Goal: Check status: Check status

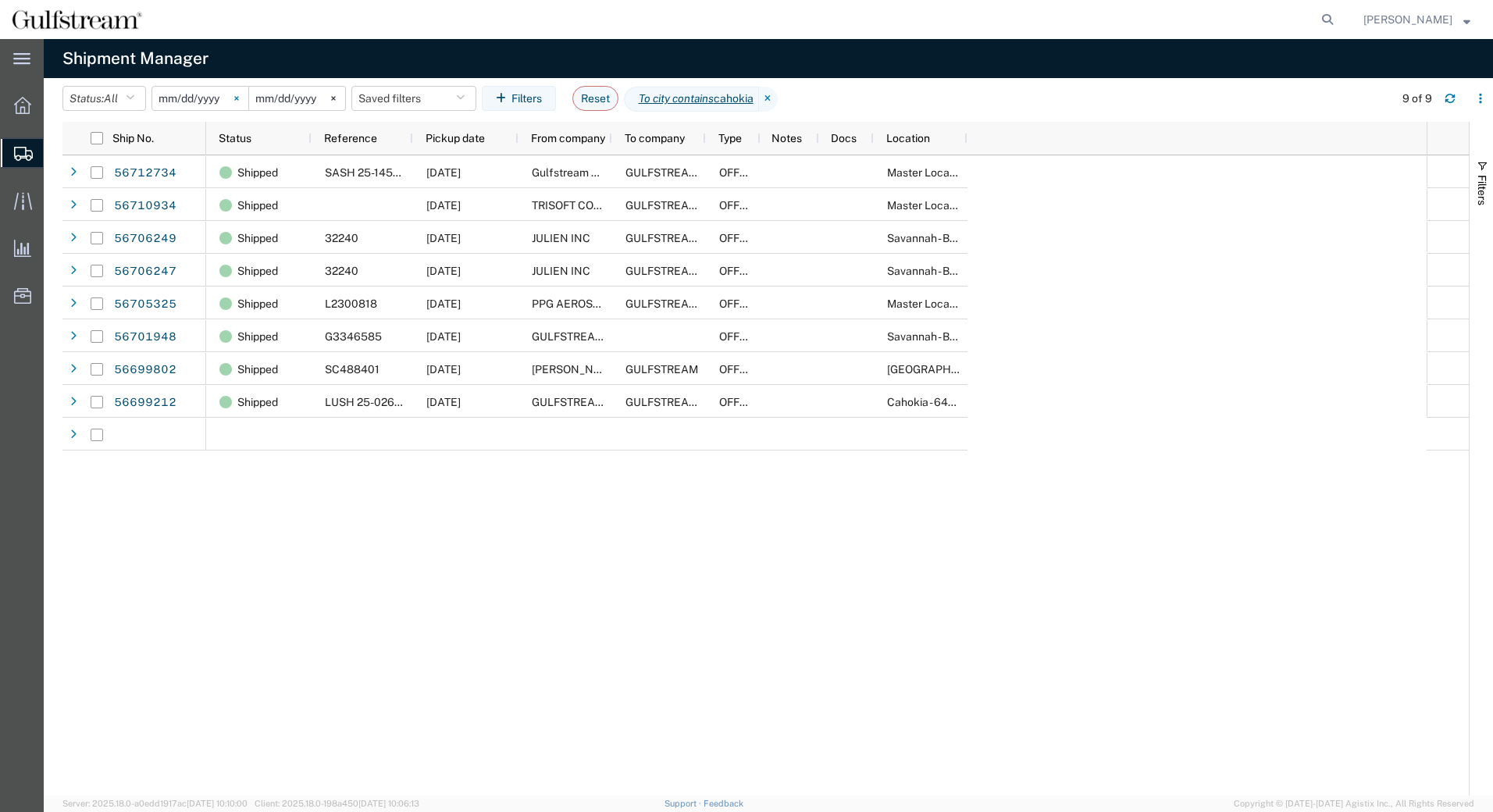
click at [195, 99] on input "[DATE]" at bounding box center [200, 98] width 96 height 23
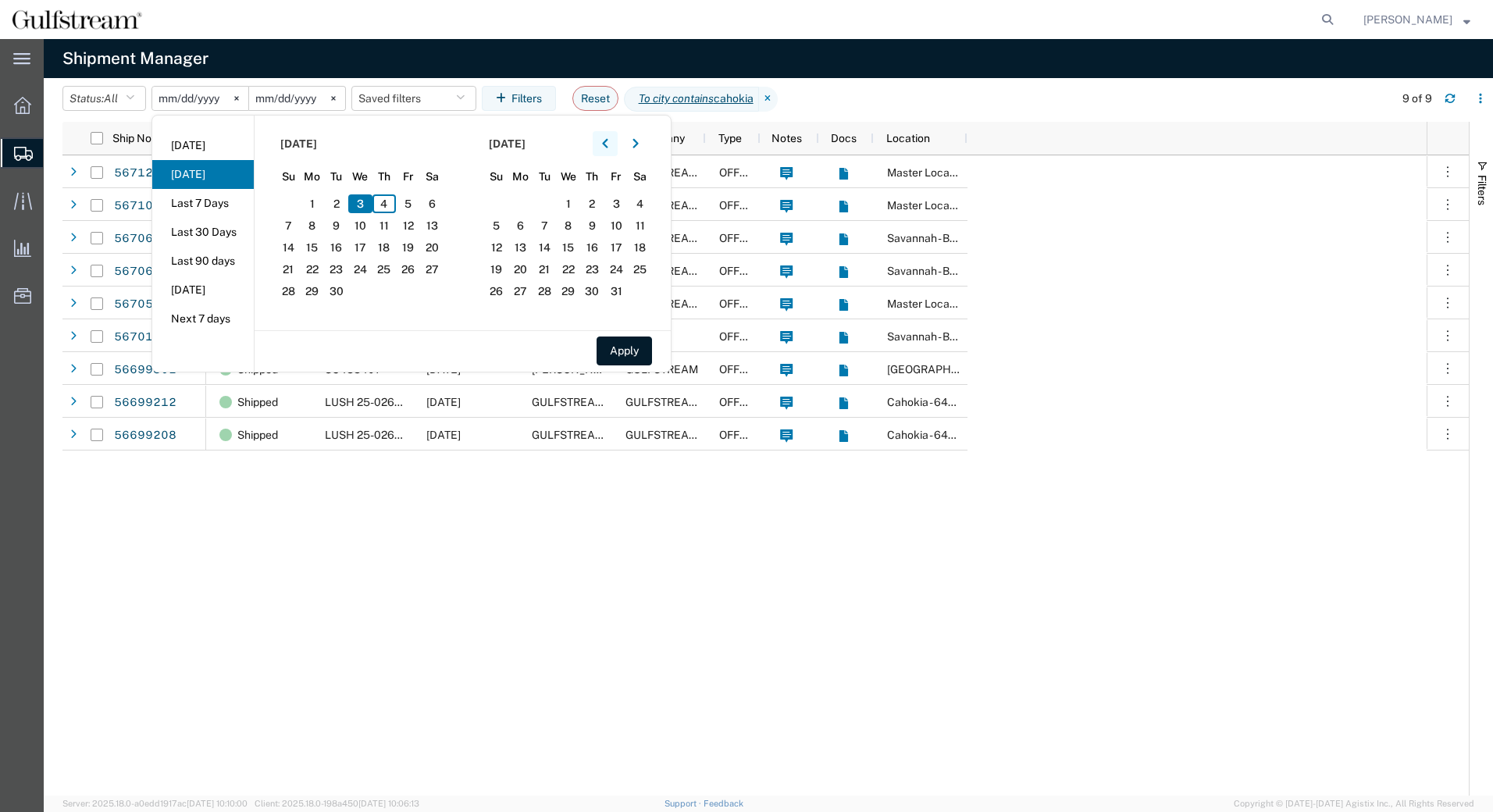
click at [609, 140] on icon "button" at bounding box center [605, 144] width 6 height 11
click at [409, 222] on span "8" at bounding box center [408, 225] width 24 height 19
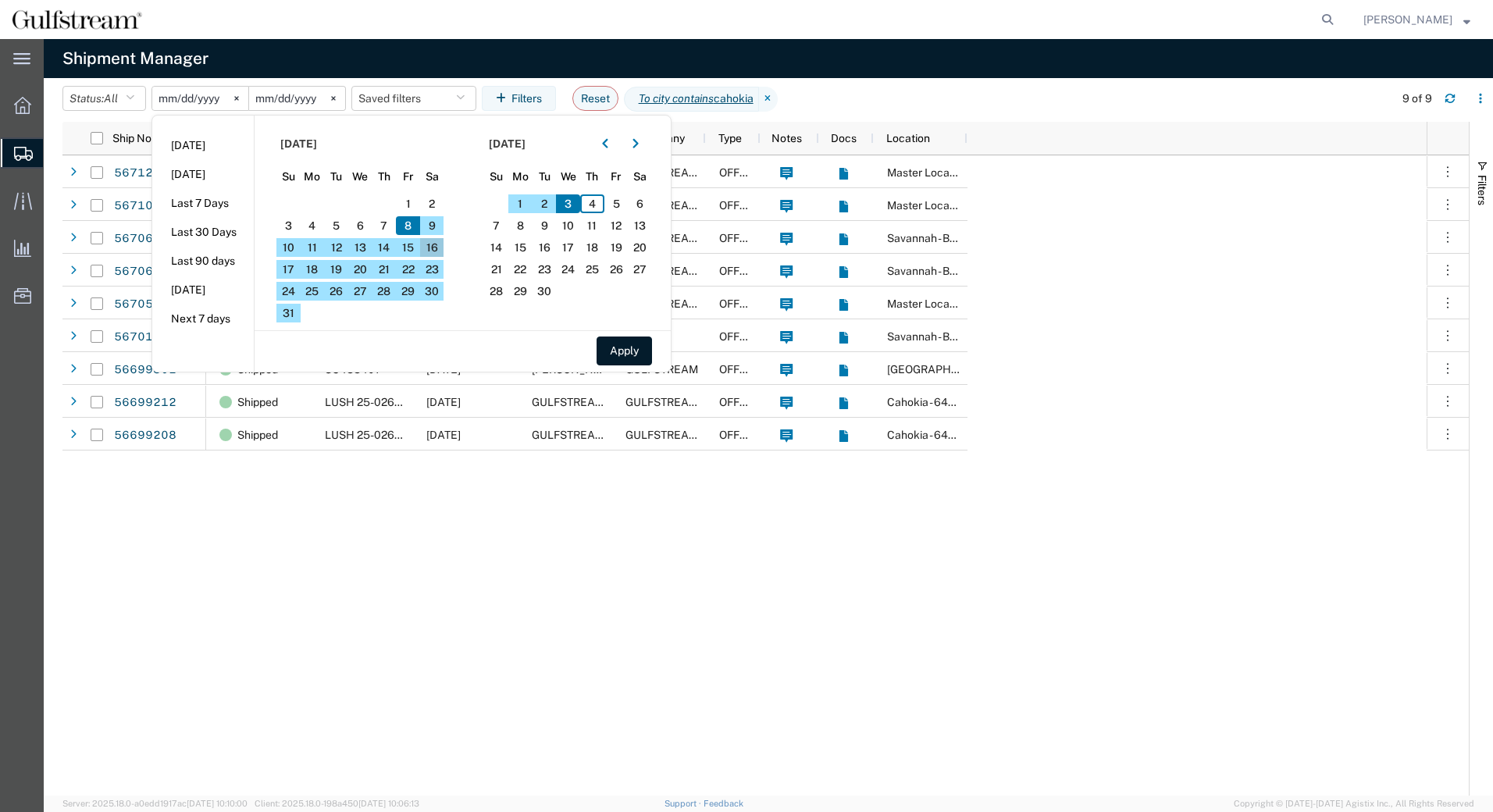
click at [435, 246] on span "16" at bounding box center [432, 247] width 24 height 19
click at [434, 226] on span "9" at bounding box center [432, 225] width 24 height 19
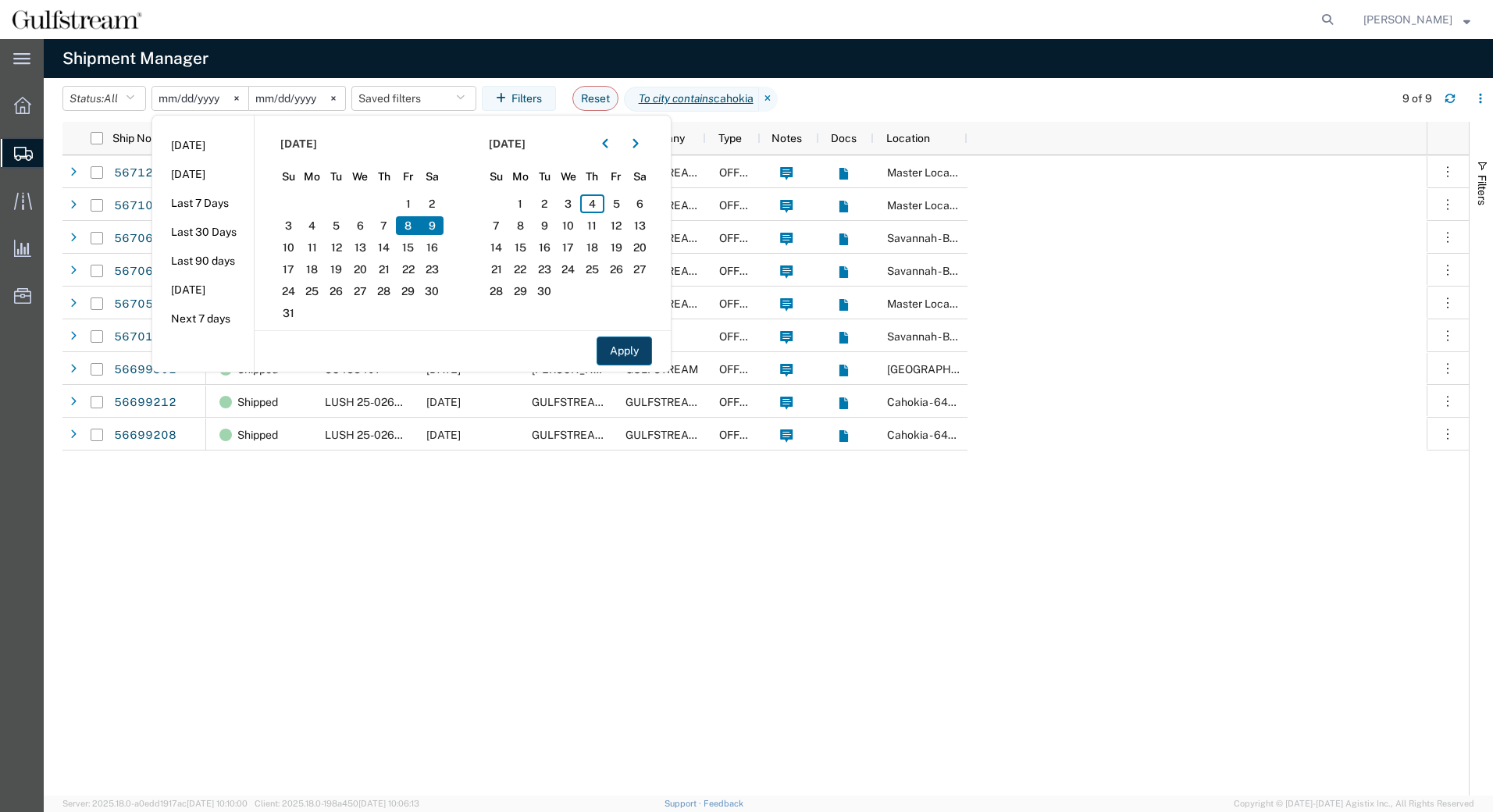
click at [625, 346] on button "Apply" at bounding box center [624, 351] width 56 height 29
type input "[DATE]"
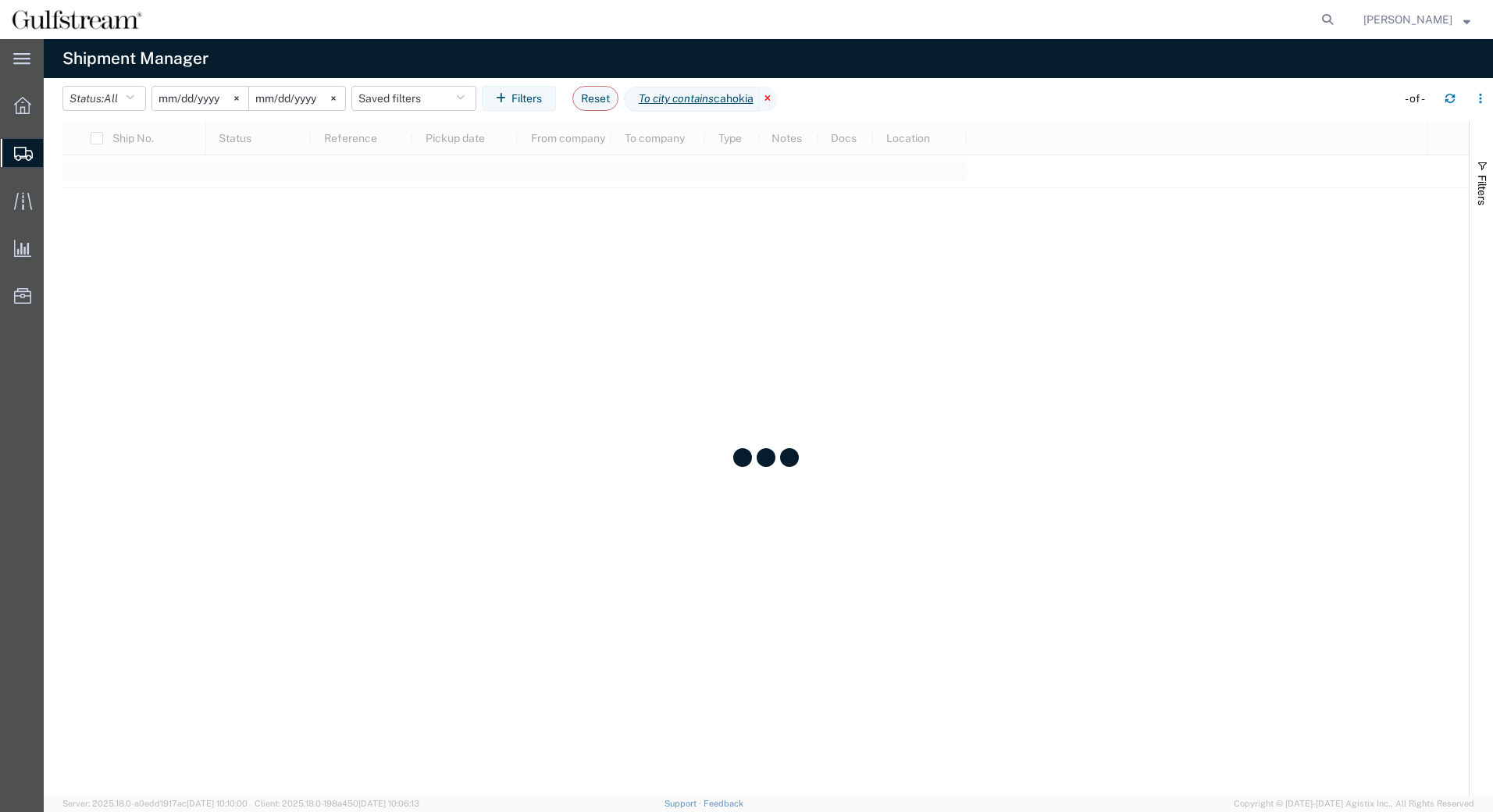
click at [778, 101] on icon at bounding box center [768, 99] width 19 height 25
click at [529, 102] on button "Filters" at bounding box center [519, 98] width 74 height 25
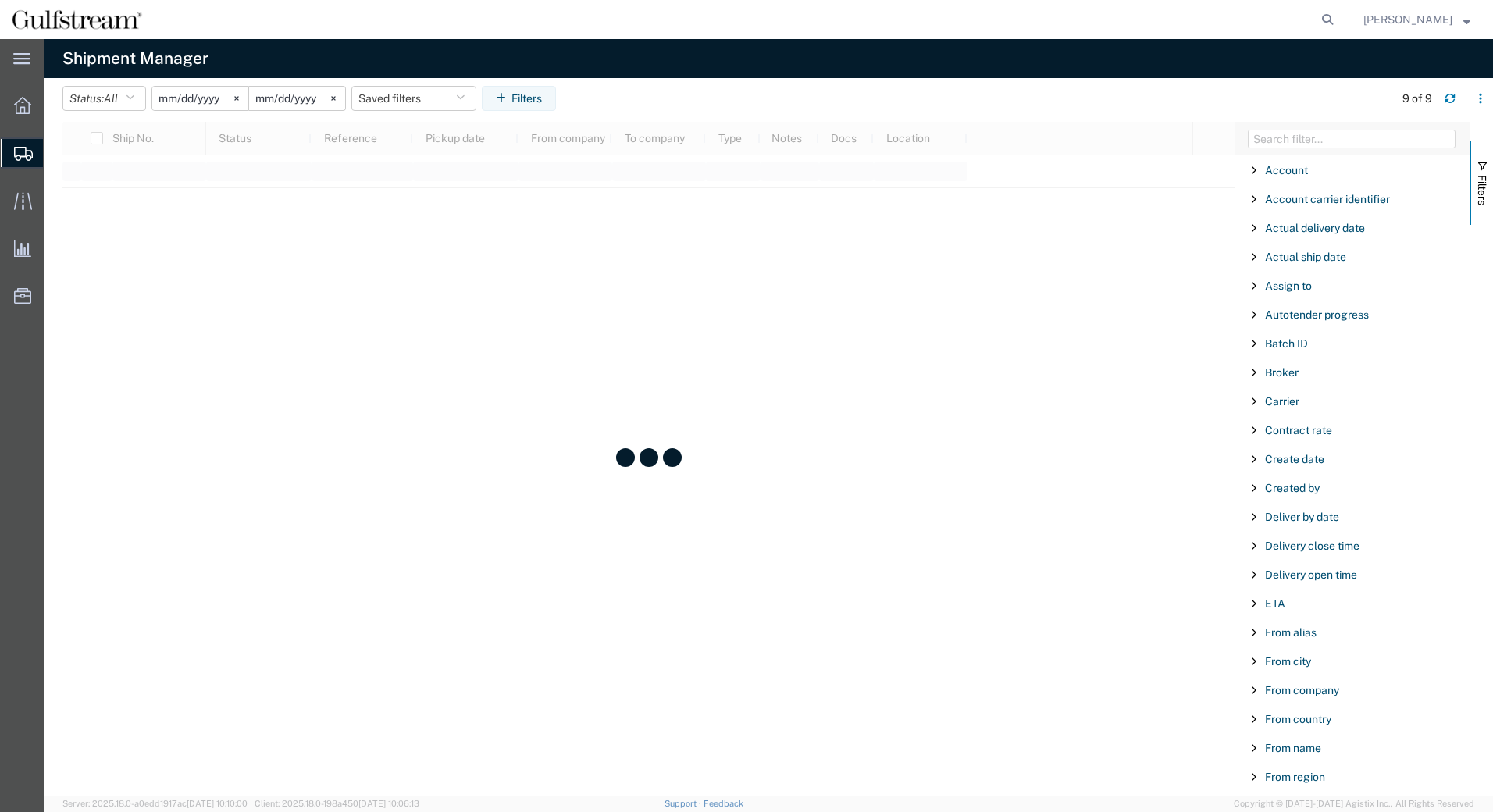
scroll to position [272, 0]
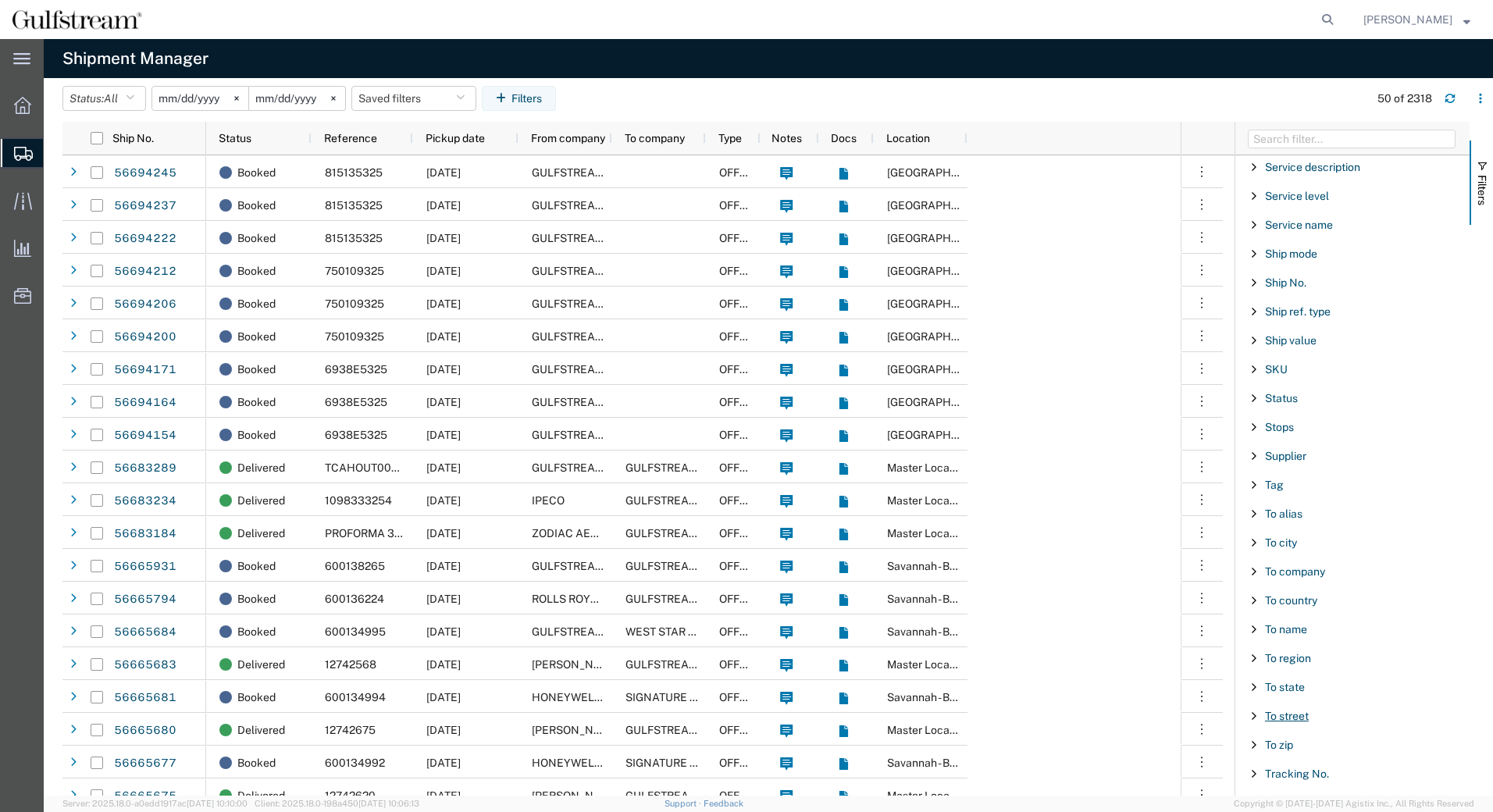
scroll to position [1266, 0]
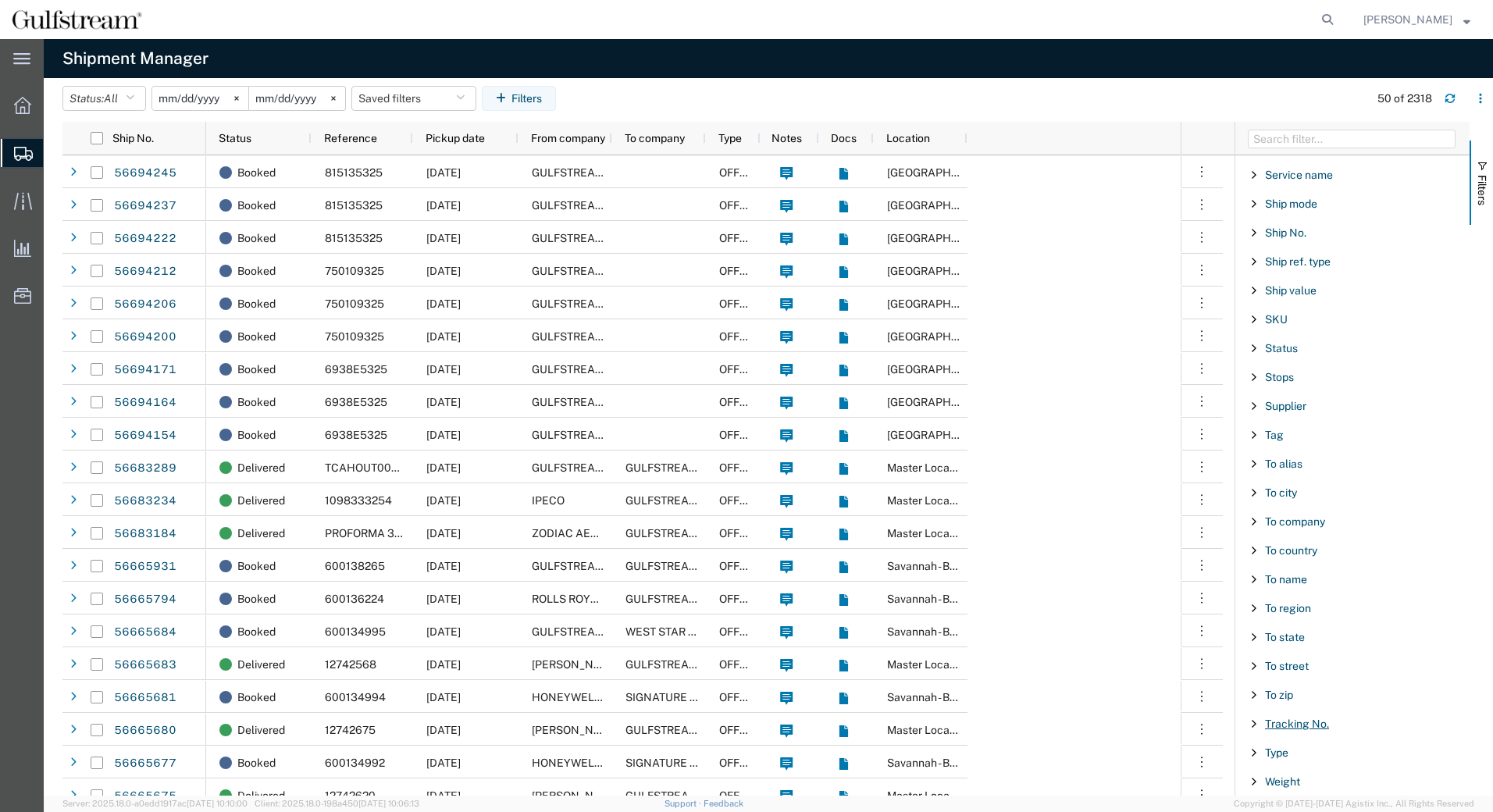
click at [1306, 724] on span "Tracking No." at bounding box center [1296, 723] width 64 height 12
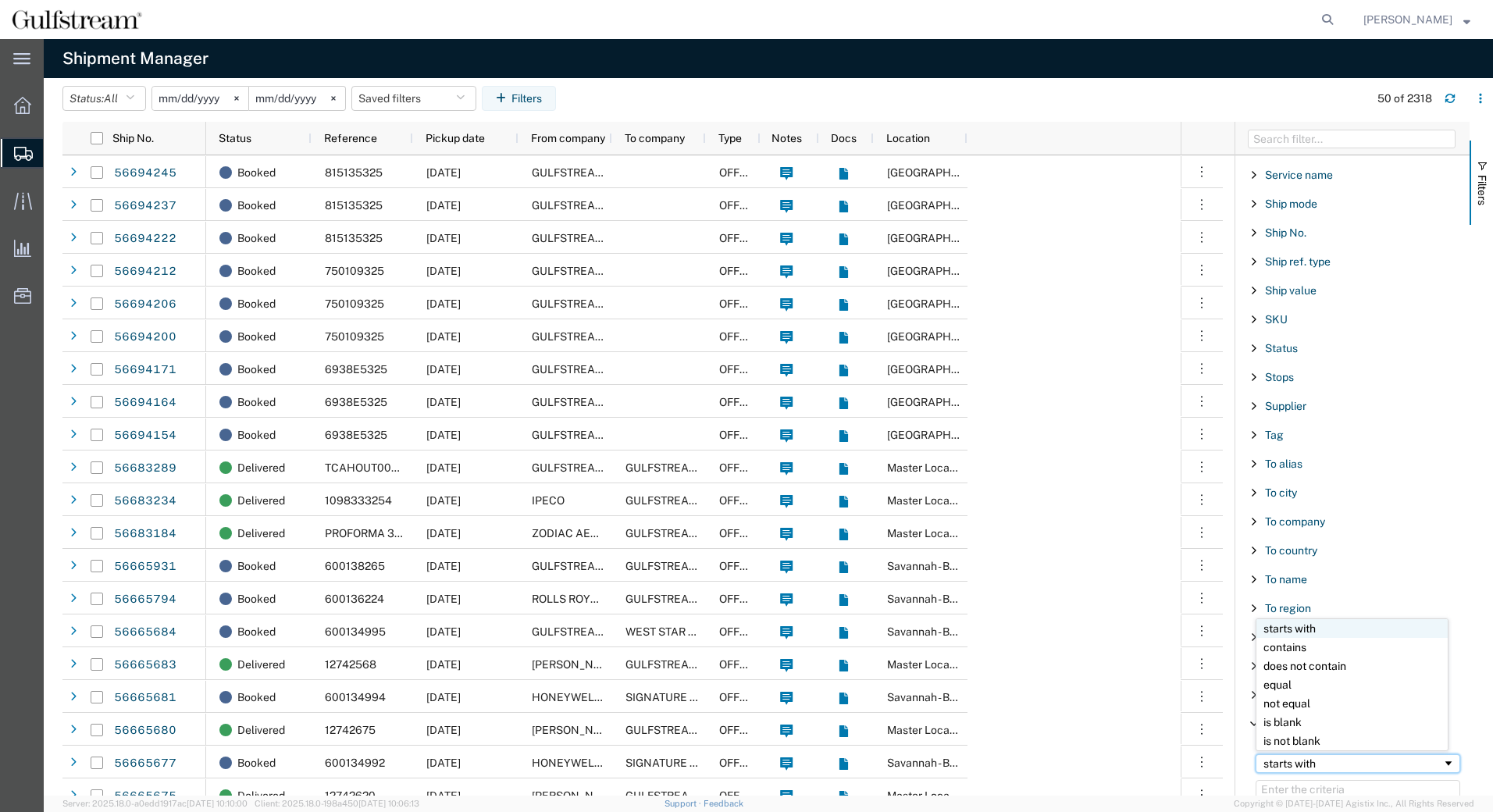
click at [1300, 762] on div "starts with" at bounding box center [1352, 763] width 179 height 12
click at [1289, 789] on input "Filter Value" at bounding box center [1358, 789] width 205 height 19
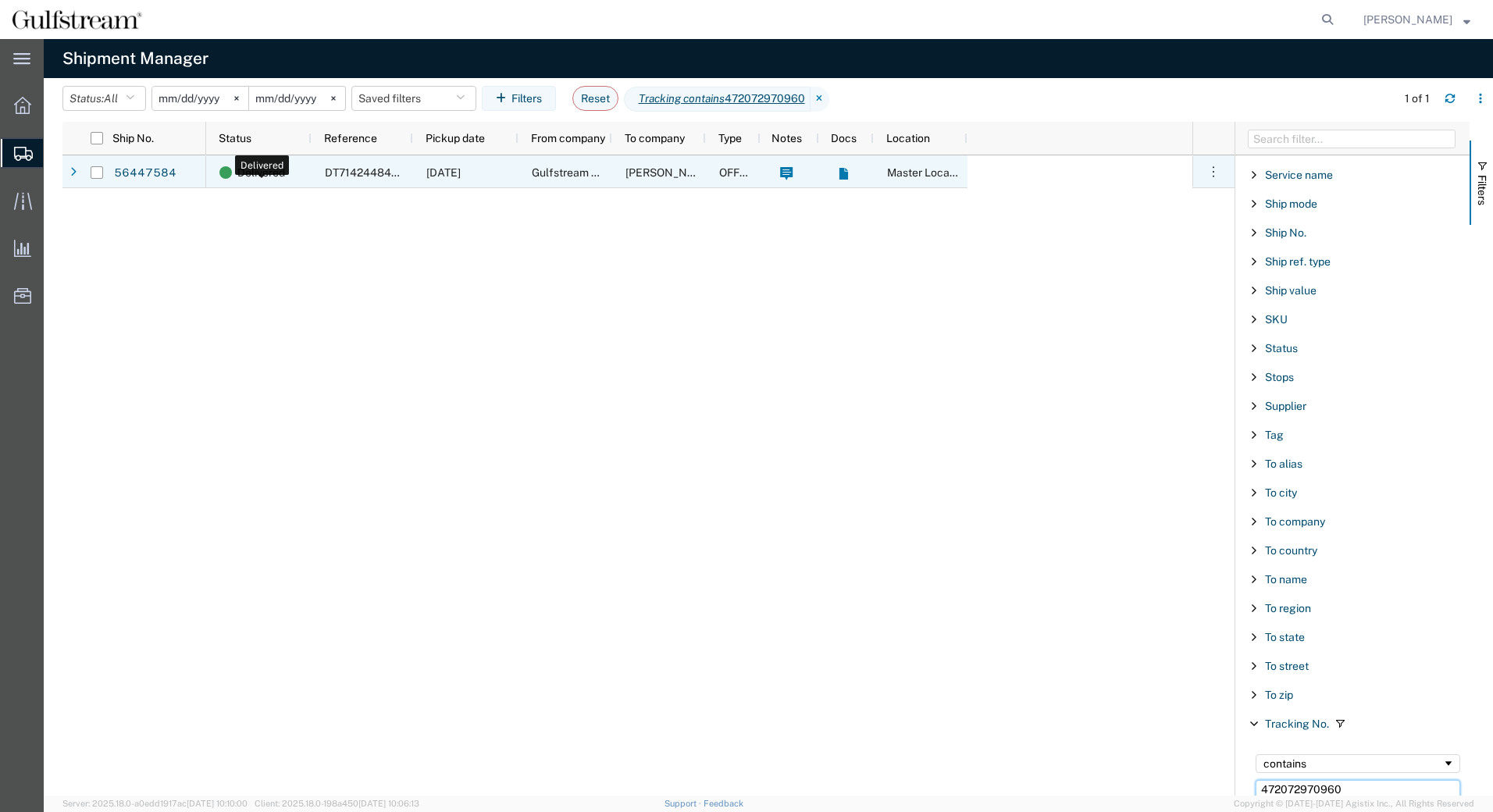
type input "472072970960"
click at [272, 171] on span "Delivered" at bounding box center [261, 172] width 48 height 33
